Goal: Complete application form

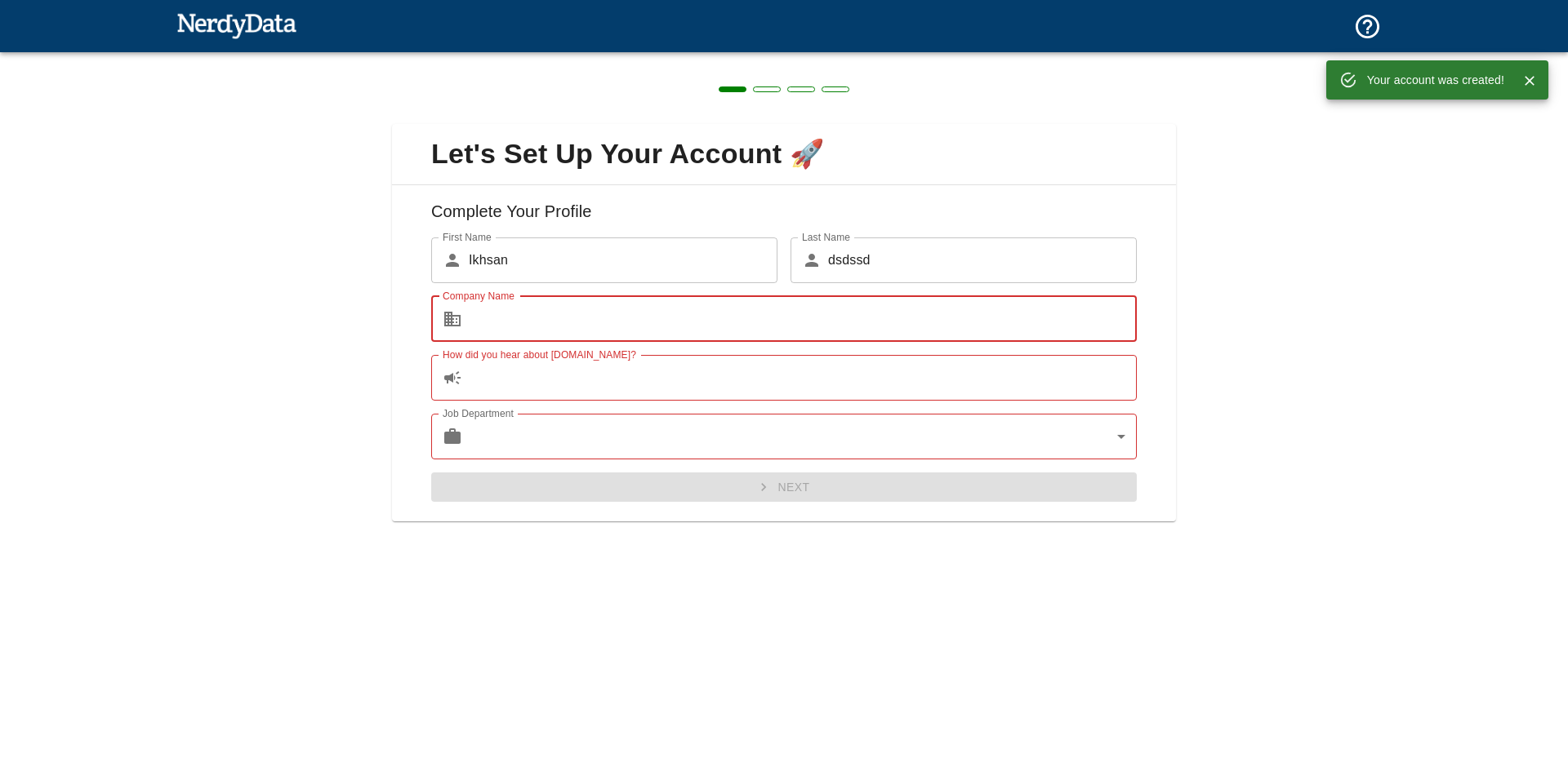
click at [593, 318] on input "Company Name" at bounding box center [802, 318] width 667 height 45
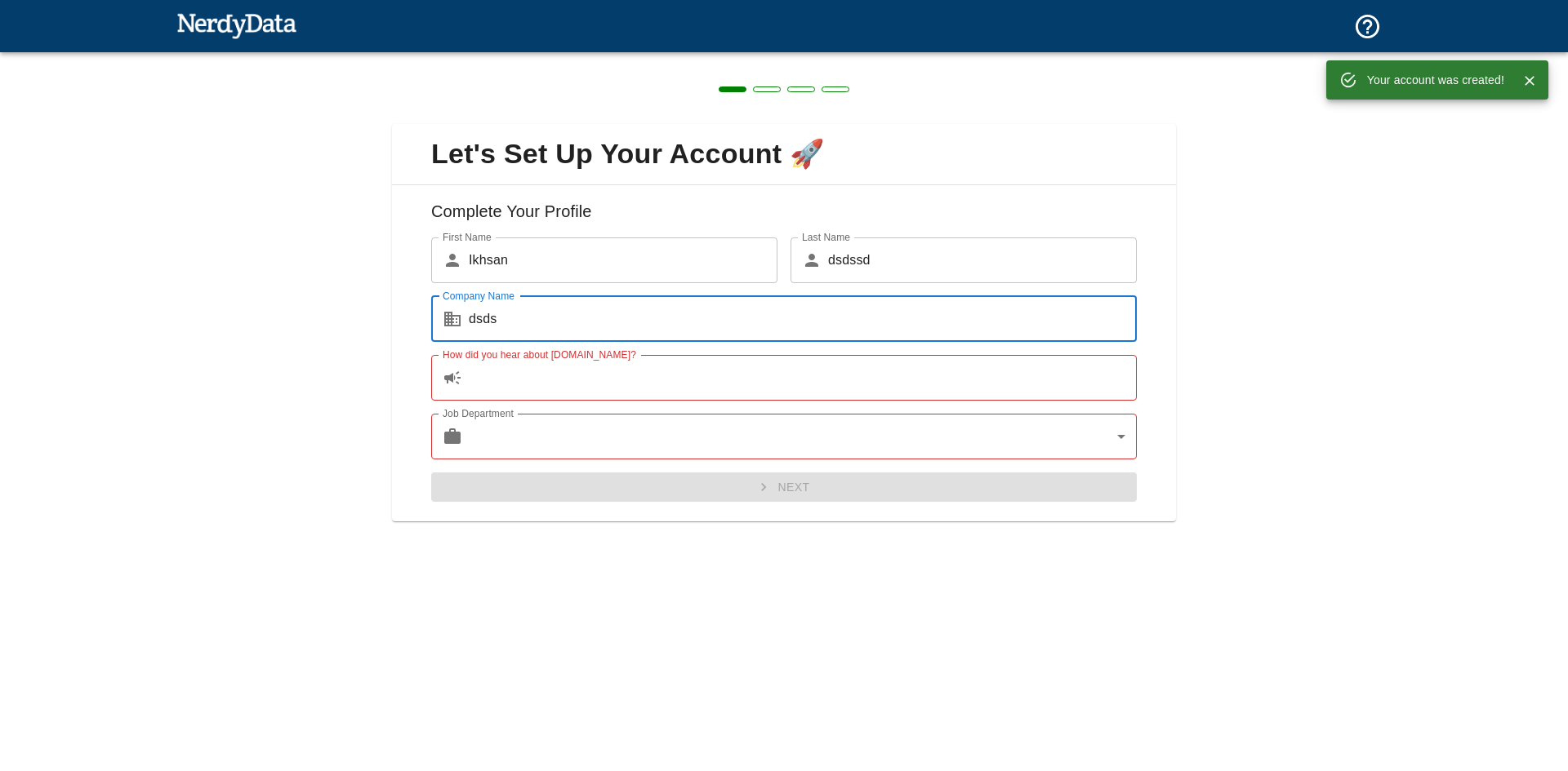
type input "dsds"
click at [562, 372] on input "d" at bounding box center [802, 378] width 667 height 45
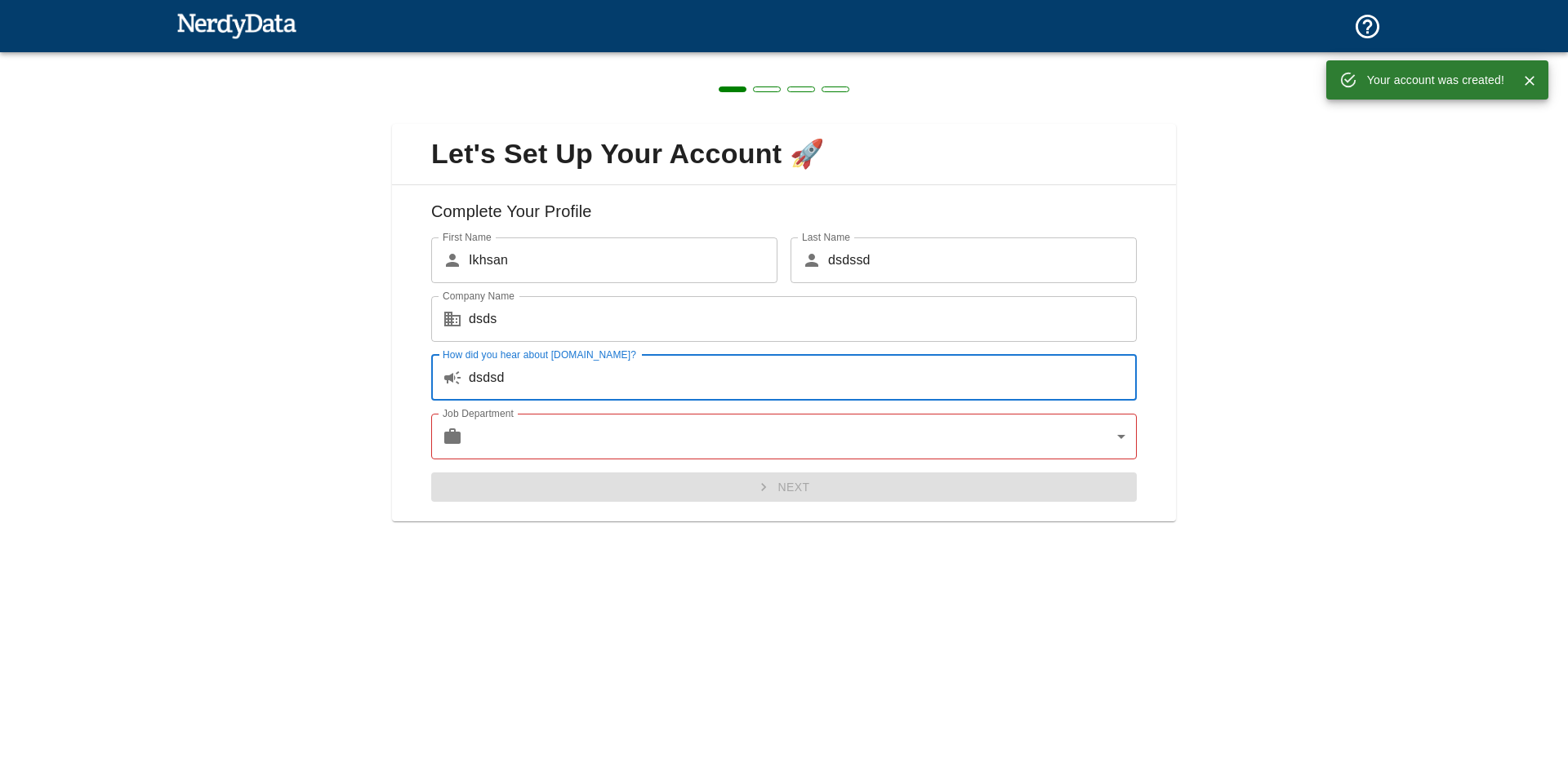
type input "dsdsd"
click at [566, 58] on body "Technologies Domains Pricing Products Your account was created! Create a Report…" at bounding box center [784, 29] width 1568 height 58
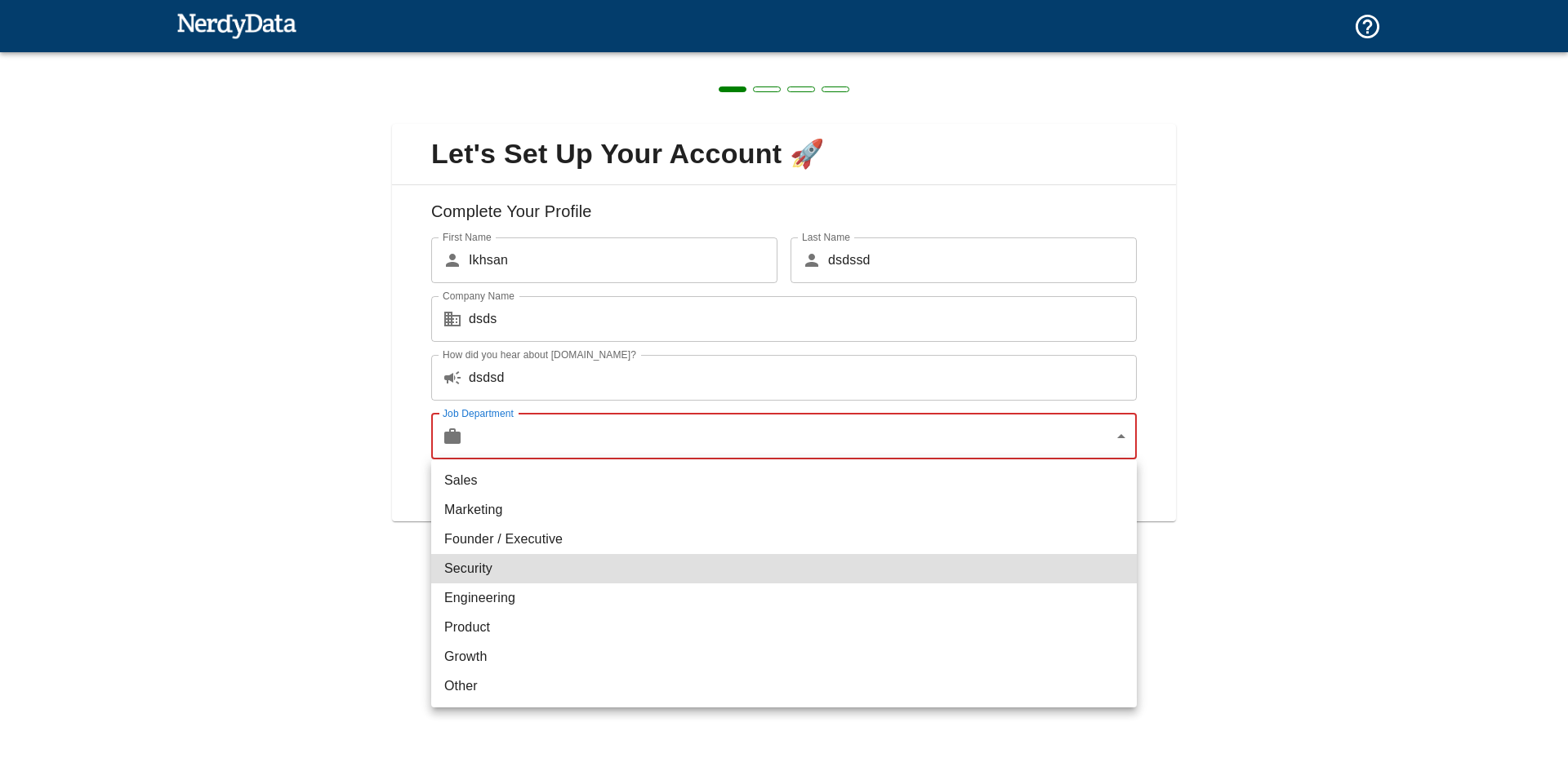
click at [509, 524] on li "Marketing" at bounding box center [784, 510] width 706 height 30
type input "marketing"
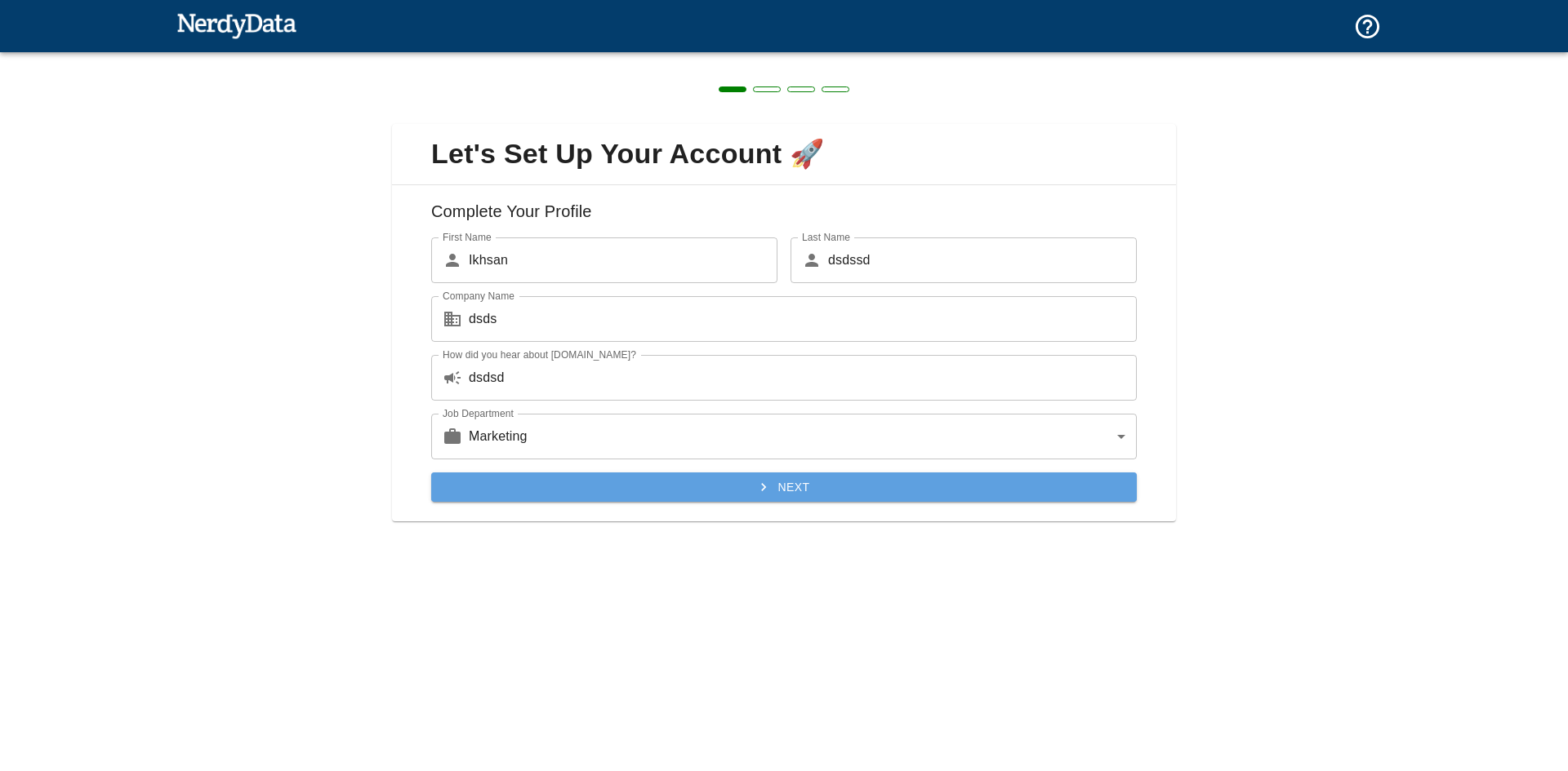
click at [794, 495] on button "Next" at bounding box center [784, 487] width 706 height 31
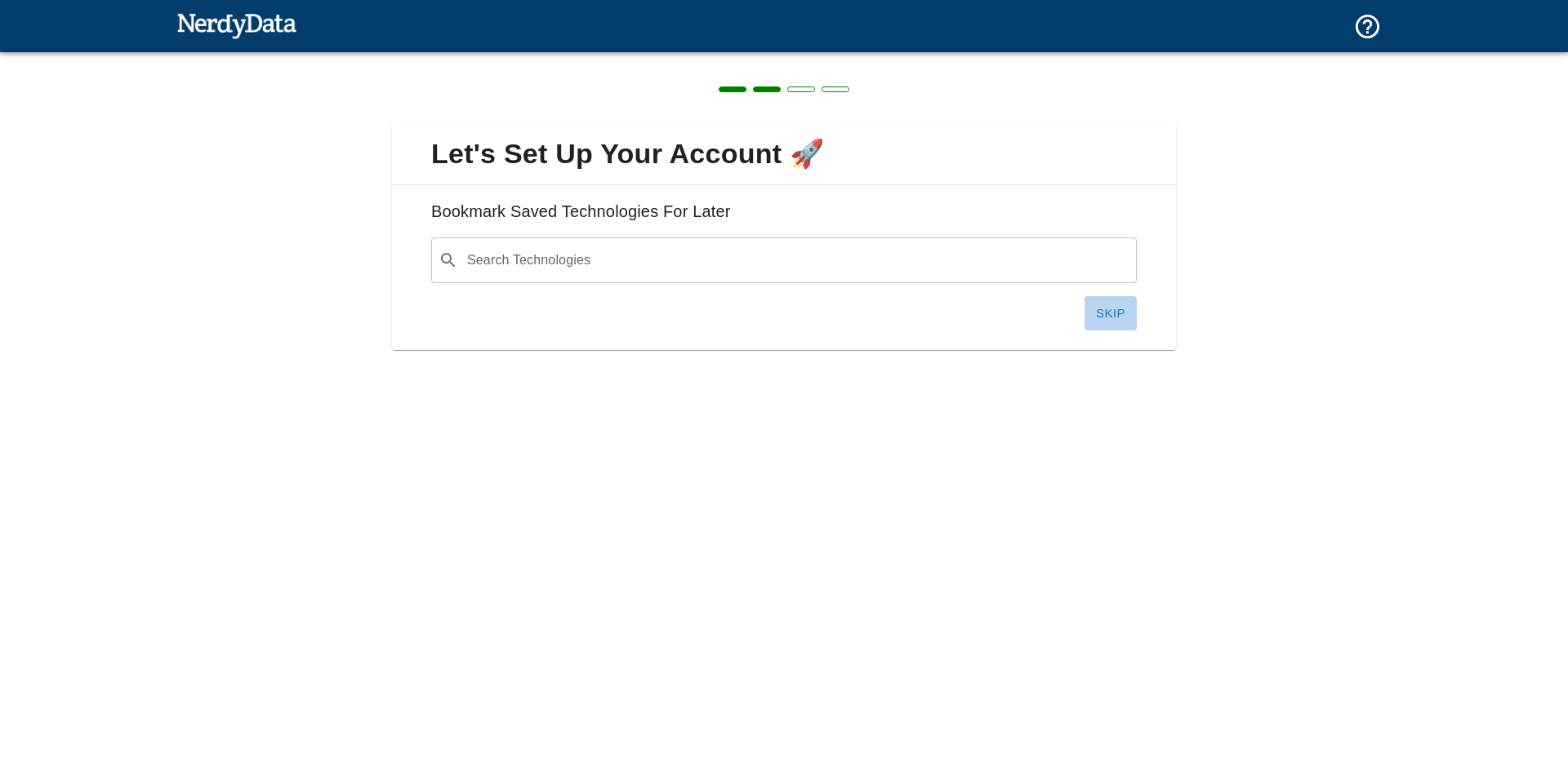
click at [1116, 311] on button "Skip" at bounding box center [1110, 313] width 52 height 34
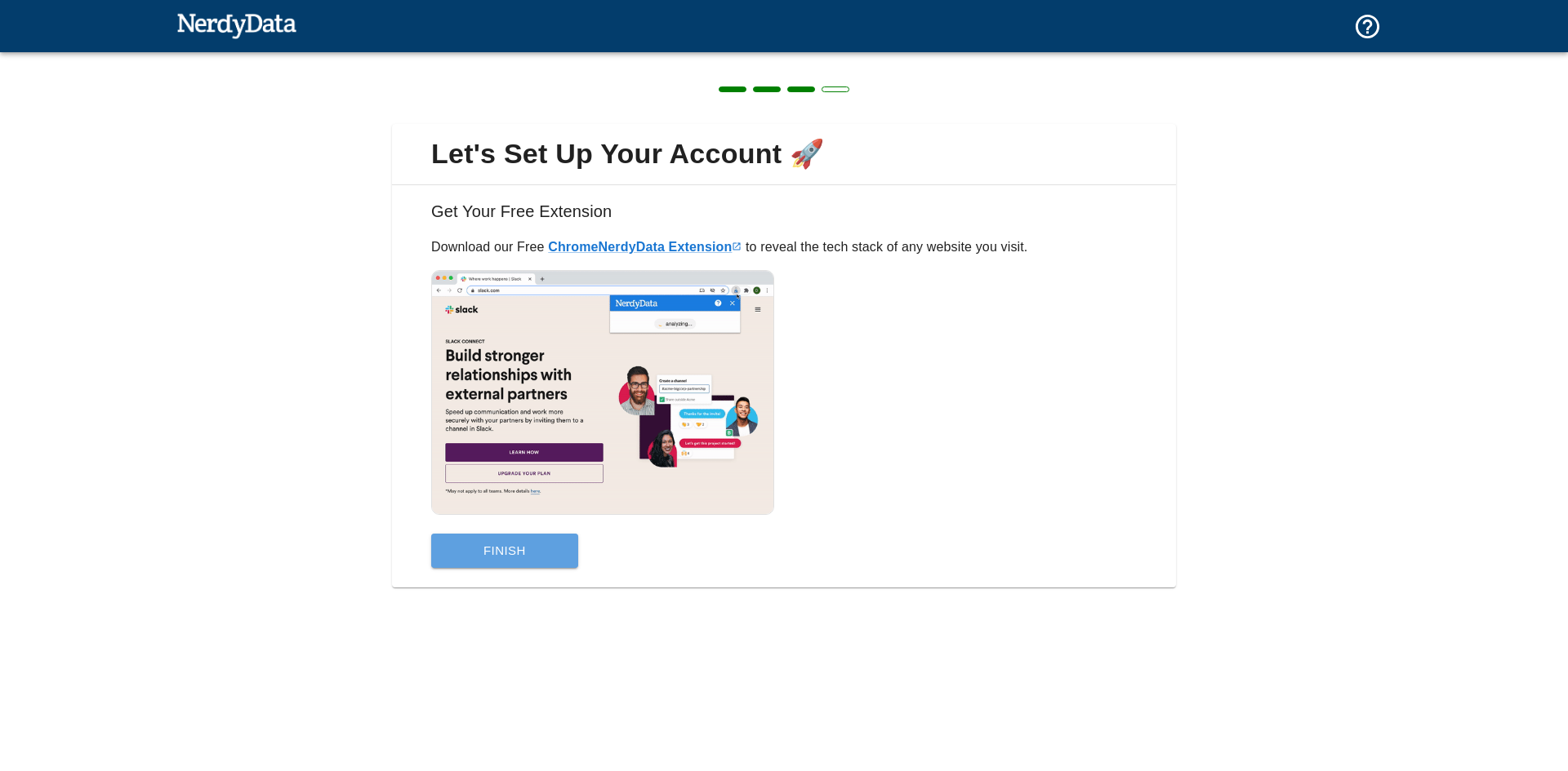
click at [499, 554] on button "Finish" at bounding box center [504, 550] width 147 height 34
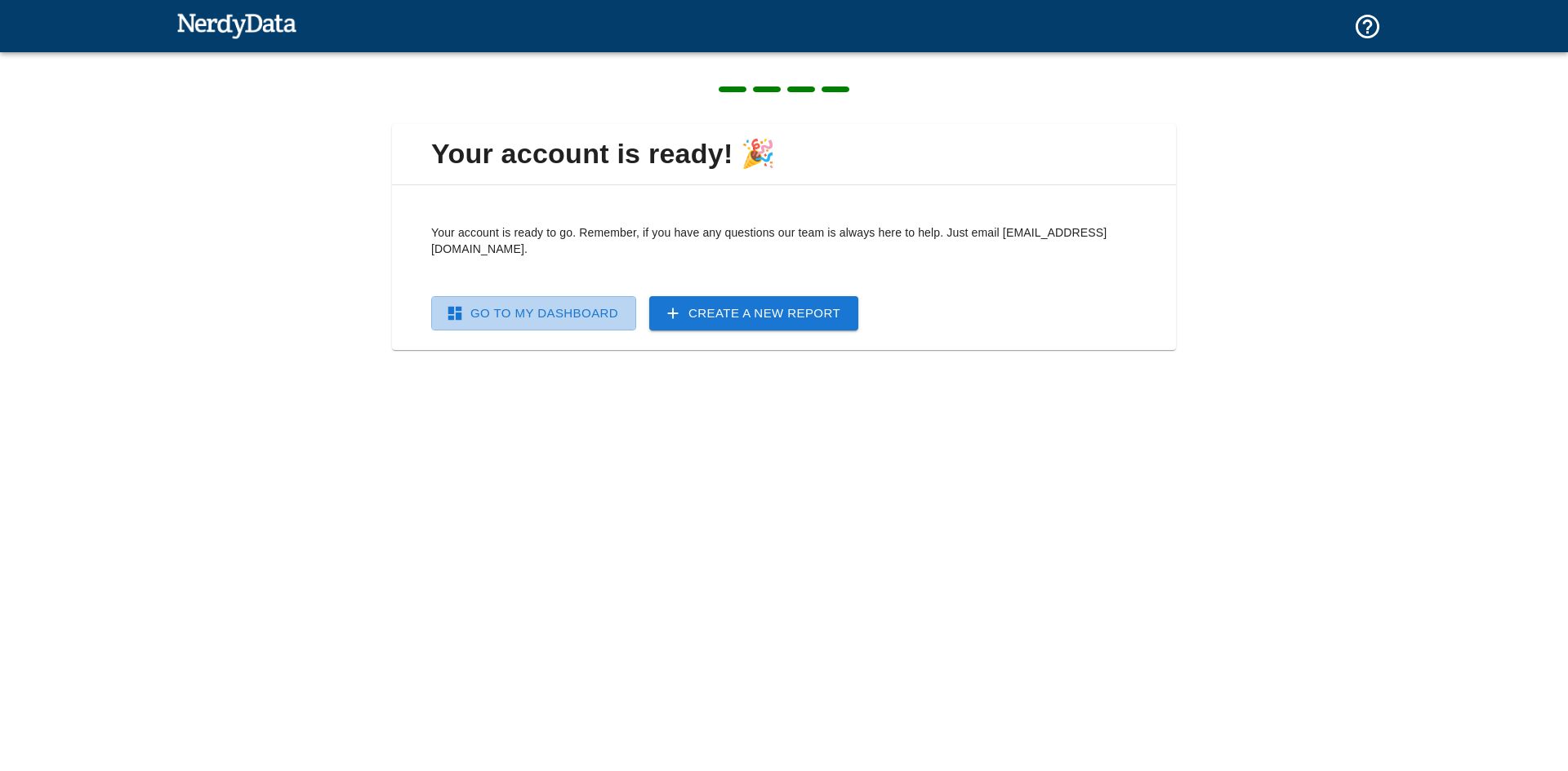
click at [562, 305] on link "Go To My Dashboard" at bounding box center [533, 313] width 205 height 34
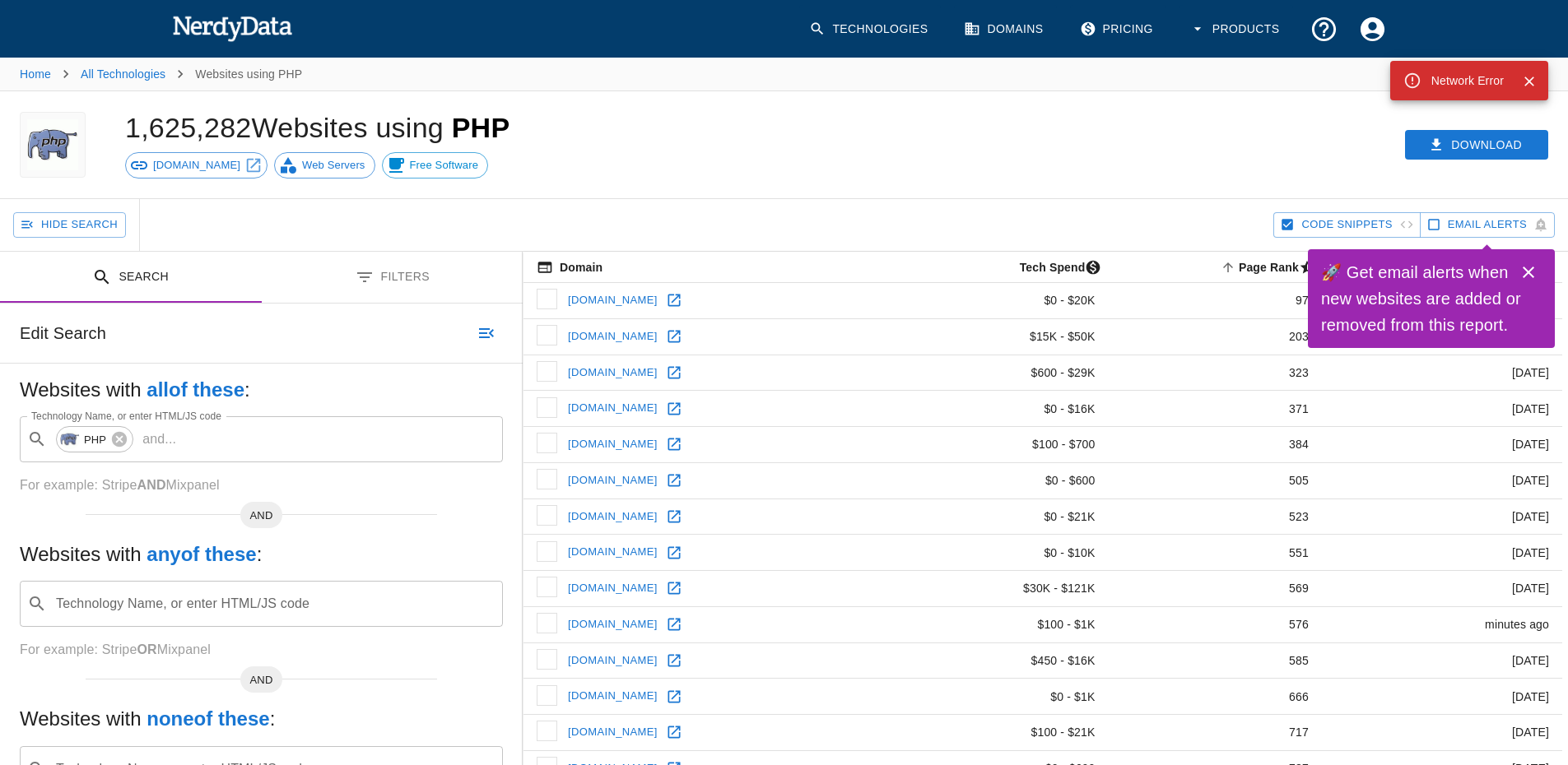
scroll to position [474, 0]
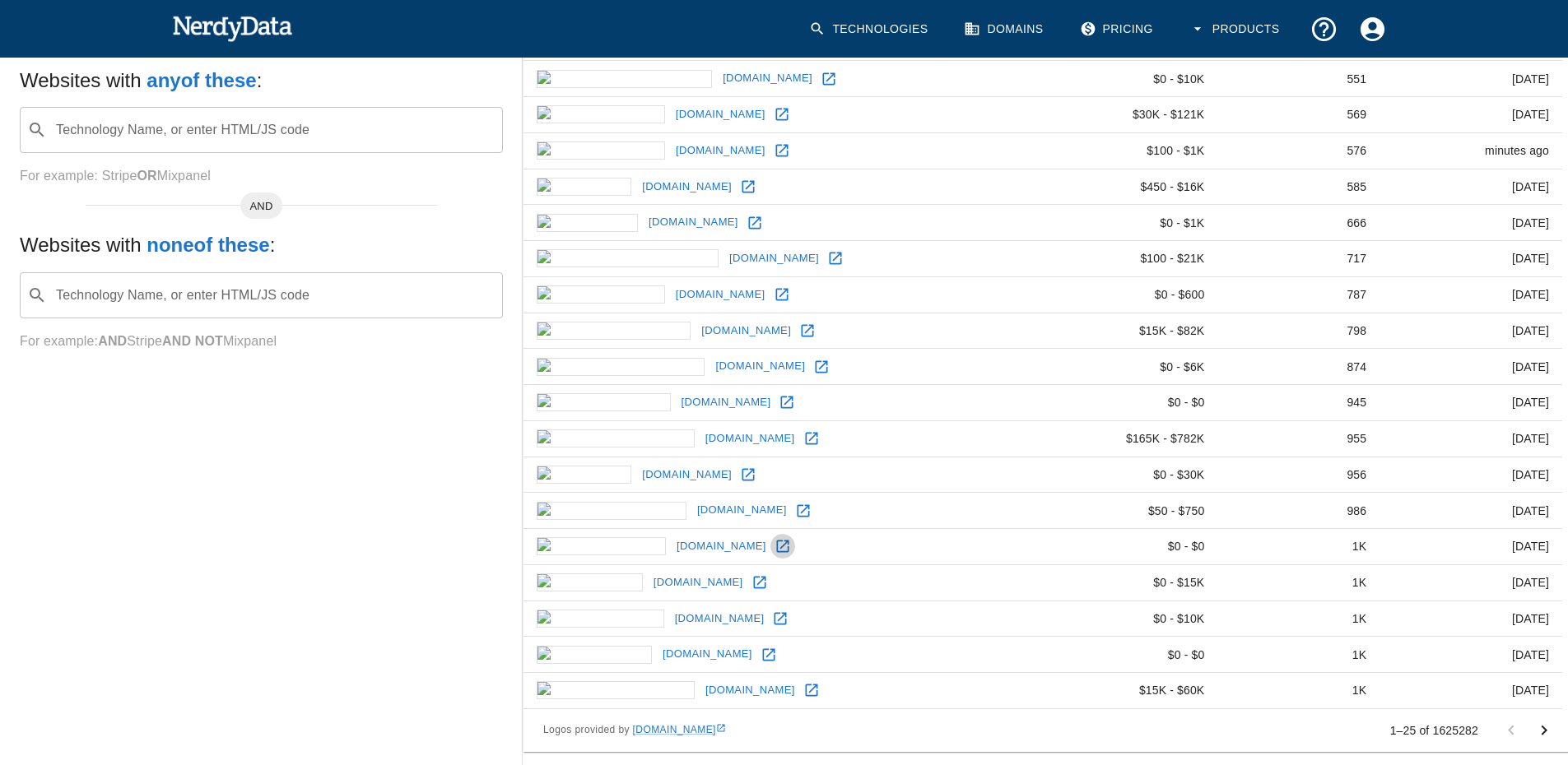
click at [776, 544] on icon at bounding box center [781, 546] width 12 height 12
